Goal: Task Accomplishment & Management: Complete application form

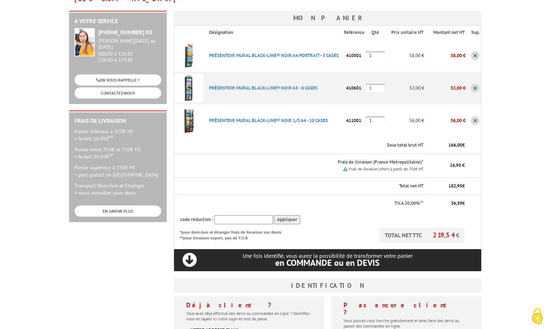
click at [474, 51] on link at bounding box center [474, 55] width 9 height 9
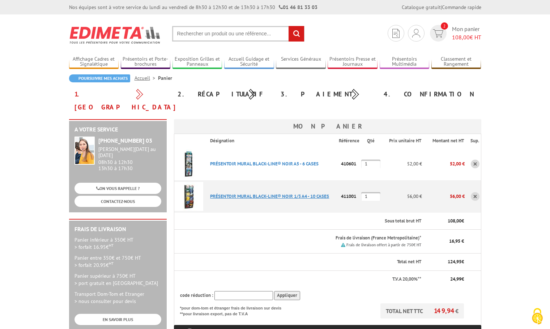
click at [281, 193] on link "PRéSENTOIR MURAL BLACK-LINE® NOIR 1/3 A4 - 10 CASES" at bounding box center [269, 196] width 119 height 6
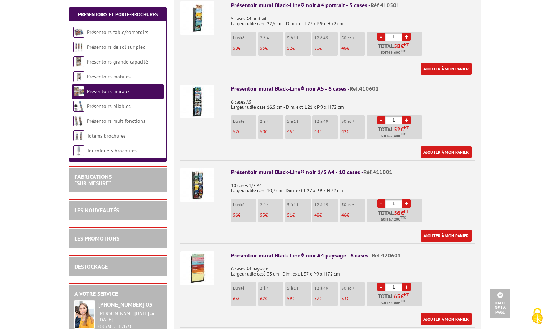
scroll to position [325, 0]
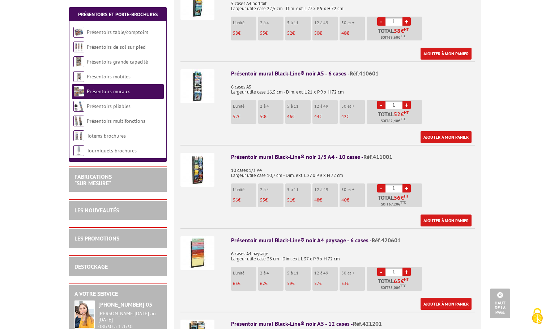
click at [271, 153] on div "Présentoir mural Black-Line® noir 1/3 A4 - 10 cases - Réf.411001" at bounding box center [353, 157] width 244 height 8
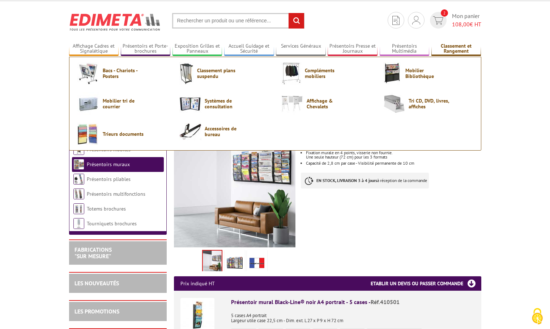
scroll to position [0, 0]
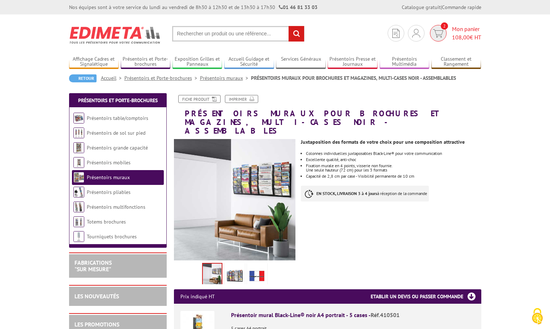
click at [461, 30] on span "Mon panier 108,00 € HT" at bounding box center [466, 33] width 29 height 17
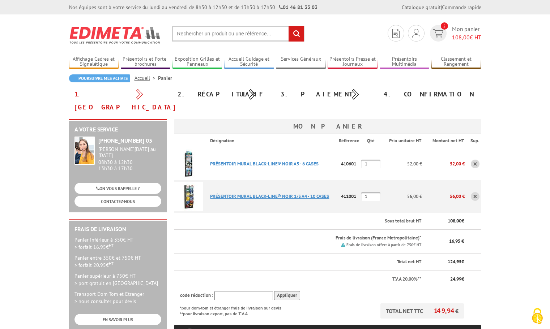
click at [220, 193] on link "PRéSENTOIR MURAL BLACK-LINE® NOIR 1/3 A4 - 10 CASES" at bounding box center [269, 196] width 119 height 6
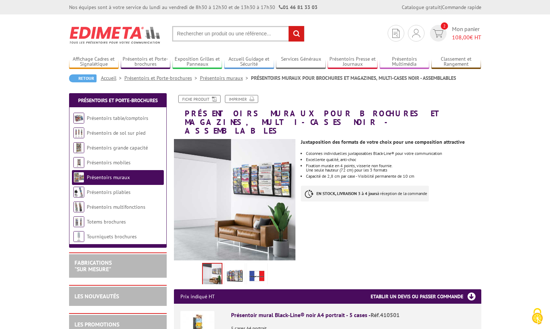
click at [236, 270] on img at bounding box center [234, 275] width 17 height 22
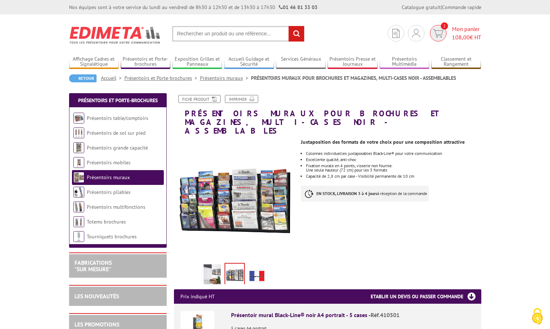
click at [469, 32] on span "Mon panier 108,00 € HT" at bounding box center [466, 33] width 29 height 17
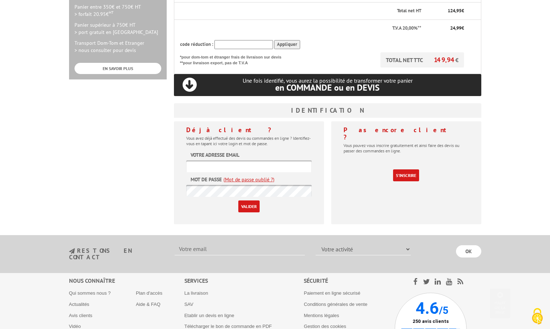
scroll to position [253, 0]
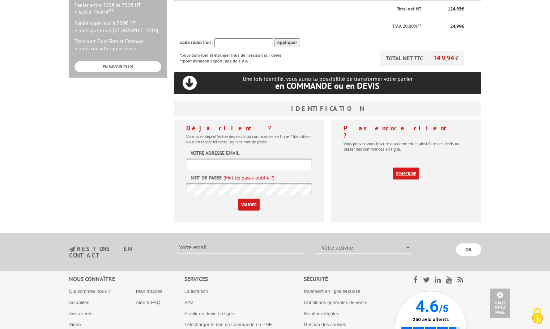
click at [401, 168] on link "S'inscrire" at bounding box center [406, 174] width 26 height 12
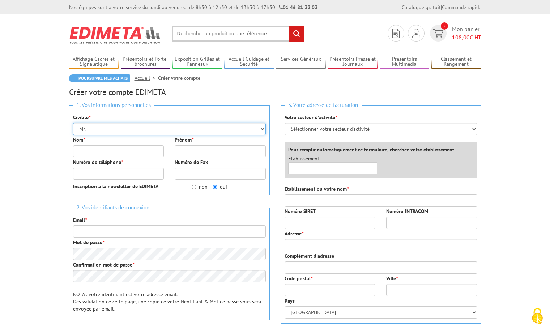
click at [115, 132] on select "Mr. Mme. Mlle." at bounding box center [169, 129] width 193 height 12
select select "Mme."
click at [73, 123] on select "Mr. Mme. Mlle." at bounding box center [169, 129] width 193 height 12
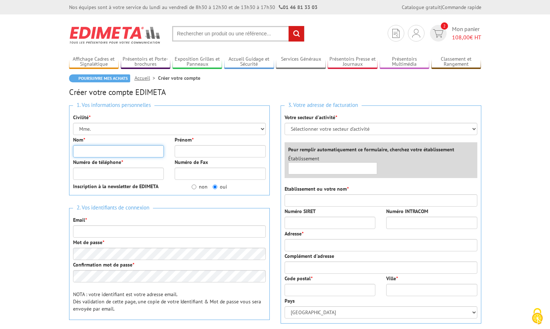
click at [103, 150] on input "Nom *" at bounding box center [118, 151] width 91 height 12
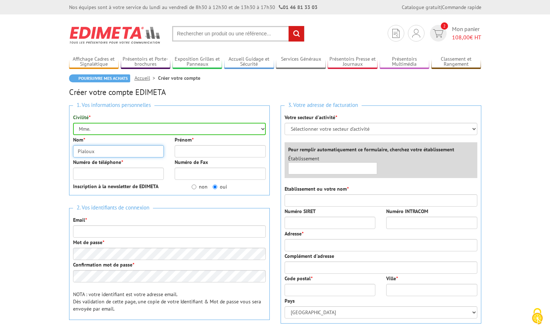
type input "Pialoux"
click at [193, 152] on input "Prénom *" at bounding box center [220, 151] width 91 height 12
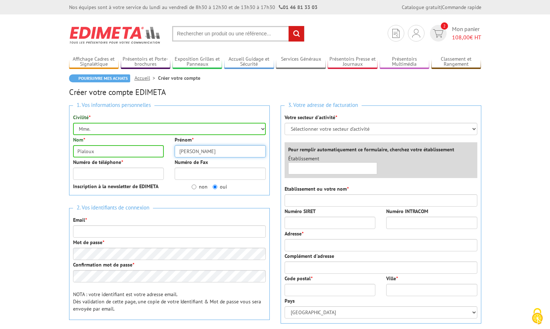
type input "Ariane"
click at [106, 174] on input "Numéro de téléphone *" at bounding box center [118, 174] width 91 height 12
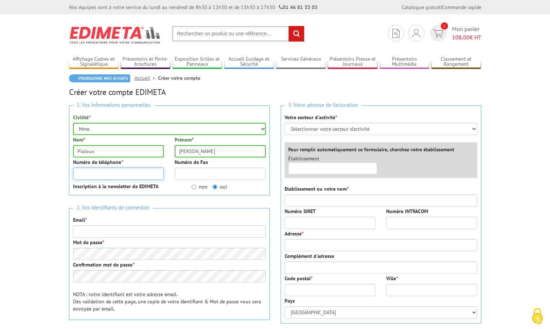
click at [106, 174] on input "Numéro de téléphone *" at bounding box center [118, 174] width 91 height 12
type input "0470489393"
click at [178, 186] on p "Inscription à la newsletter de EDIMETA" at bounding box center [127, 186] width 108 height 7
click at [195, 188] on input "non" at bounding box center [193, 187] width 5 height 5
radio input "true"
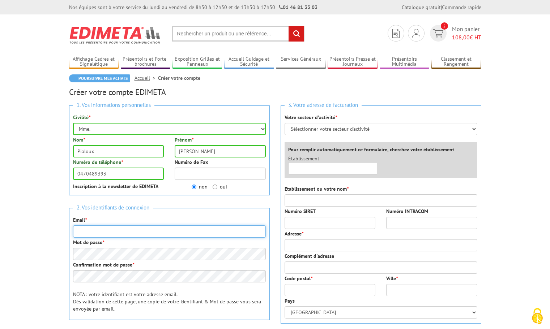
click at [133, 230] on input "Email *" at bounding box center [169, 231] width 193 height 12
type input "cabinetdentairesouvigny@gmail.com"
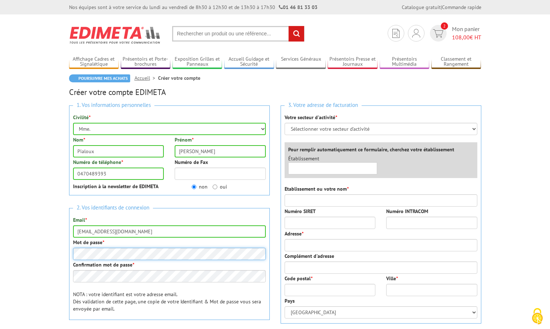
click at [62, 251] on body "Nos équipes sont à votre service du lundi au vendredi de 8h30 à 12h30 et de 13h…" at bounding box center [275, 302] width 550 height 604
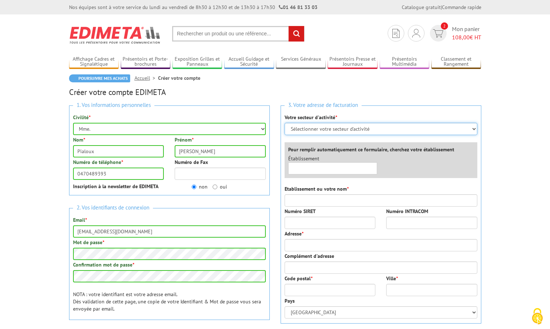
click at [314, 129] on select "Sélectionner votre secteur d'activité Administrations et collectivités Magasins…" at bounding box center [380, 129] width 193 height 12
select select "878"
click at [284, 123] on select "Sélectionner votre secteur d'activité Administrations et collectivités Magasins…" at bounding box center [380, 129] width 193 height 12
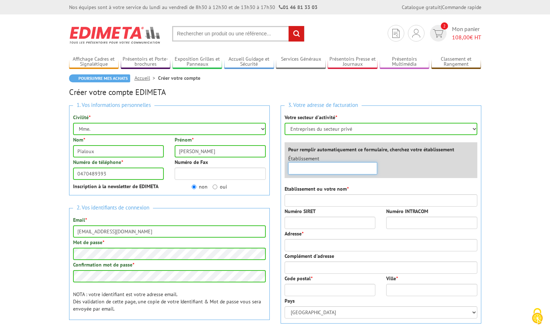
click at [314, 171] on input "text" at bounding box center [332, 168] width 89 height 12
type input "C"
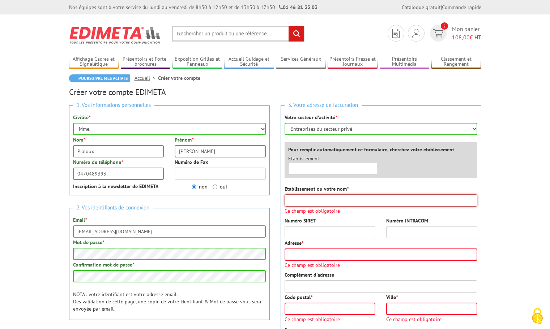
click at [306, 202] on input "Etablissement ou votre nom *" at bounding box center [380, 200] width 193 height 12
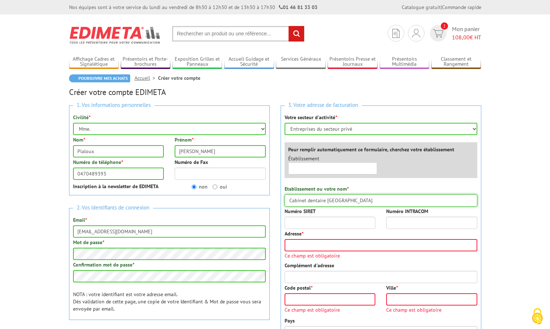
type input "Cabinet dentaire Souvigny"
click at [351, 226] on input "Numéro SIRET" at bounding box center [329, 223] width 91 height 12
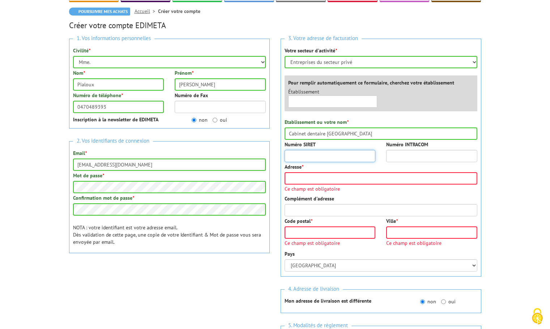
scroll to position [72, 0]
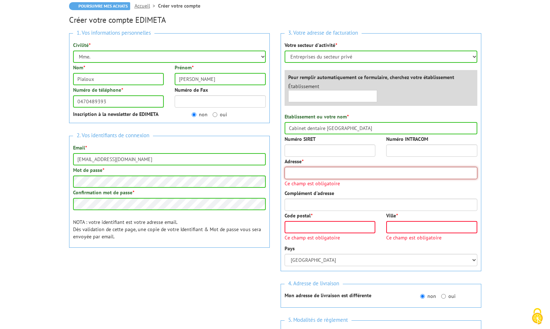
click at [298, 167] on input "Adresse *" at bounding box center [380, 173] width 193 height 12
type input "2 rue de la verrerie"
type input "03210"
type input "Souvigny"
